Goal: Transaction & Acquisition: Purchase product/service

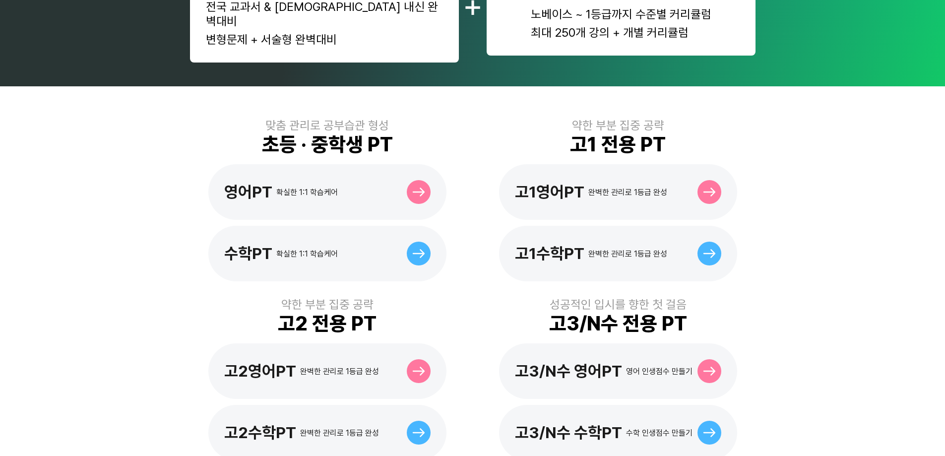
scroll to position [248, 0]
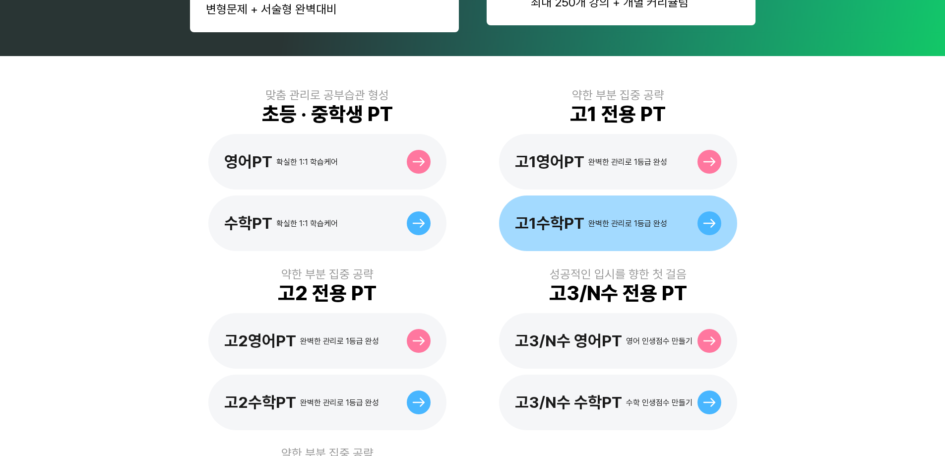
click at [562, 214] on div "고1수학PT" at bounding box center [549, 223] width 69 height 19
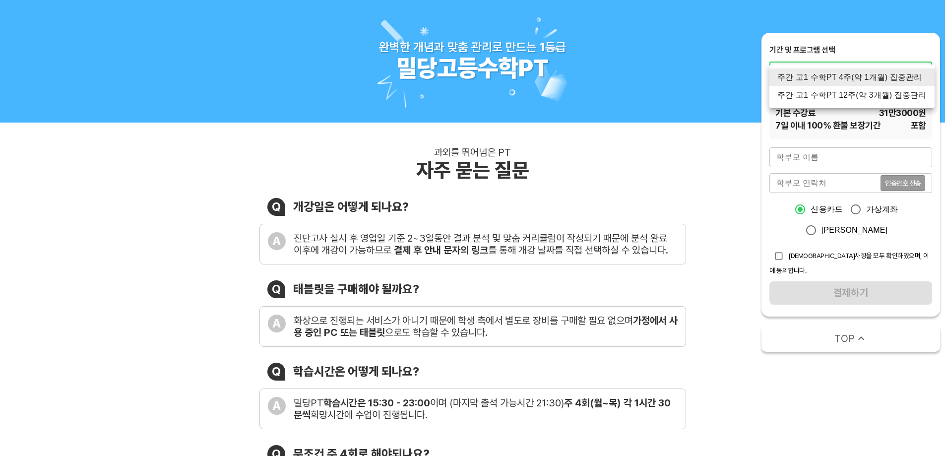
click at [847, 98] on li "주간 고1 수학PT 12주(약 3개월) 집중관리" at bounding box center [852, 95] width 165 height 18
type input "1769"
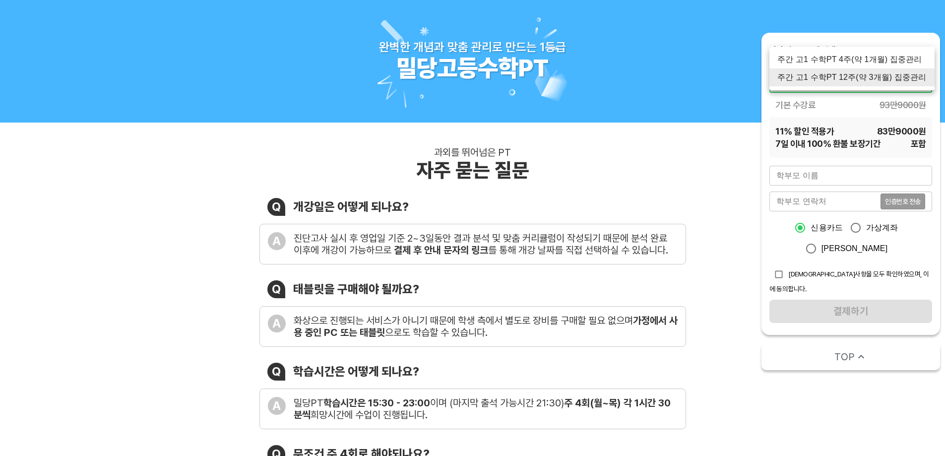
click at [850, 83] on li "주간 고1 수학PT 12주(약 3개월) 집중관리" at bounding box center [852, 77] width 165 height 18
